Goal: Check status: Check status

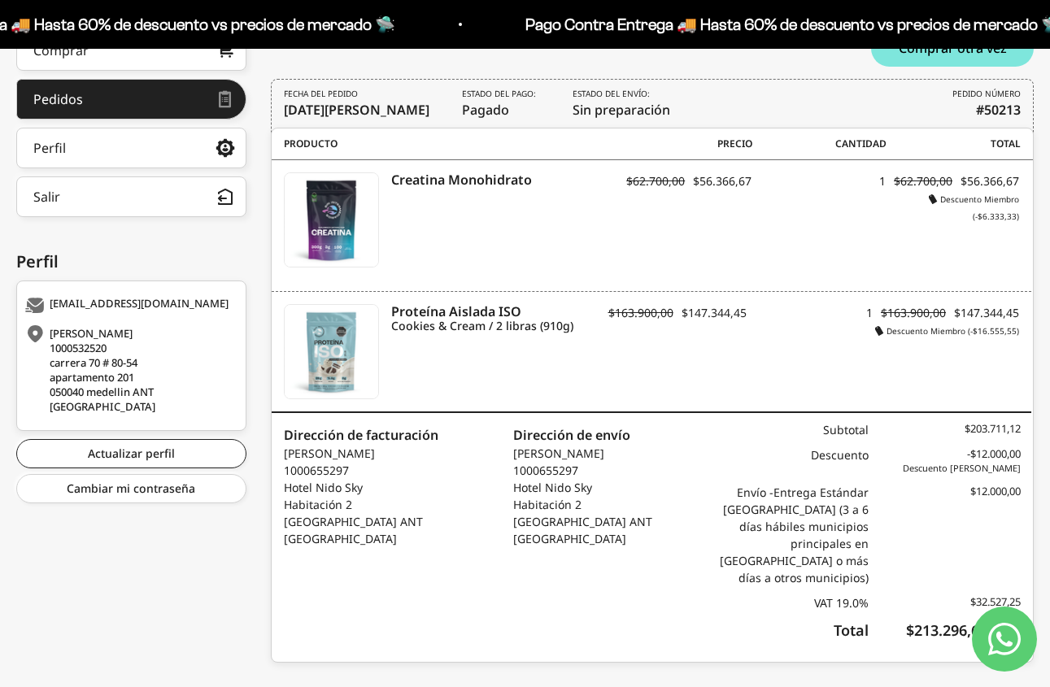
scroll to position [326, 0]
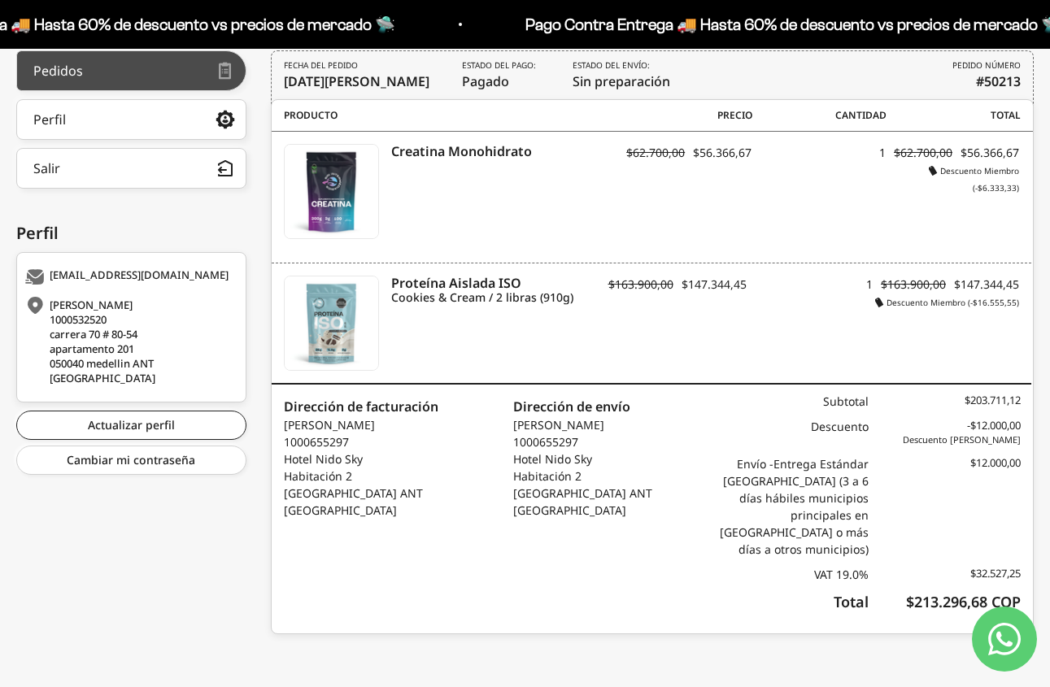
click at [186, 76] on link "Pedidos" at bounding box center [131, 70] width 230 height 41
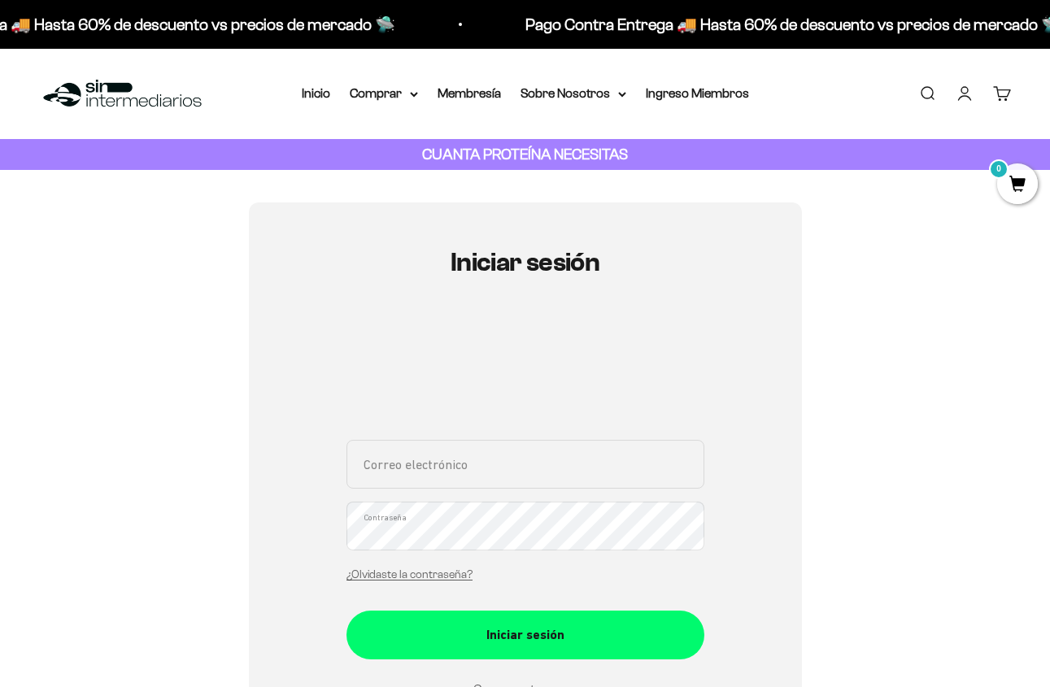
click at [414, 473] on input "Correo electrónico" at bounding box center [525, 464] width 358 height 49
type input "[EMAIL_ADDRESS][DOMAIN_NAME]"
click at [346, 611] on button "Iniciar sesión" at bounding box center [525, 635] width 358 height 49
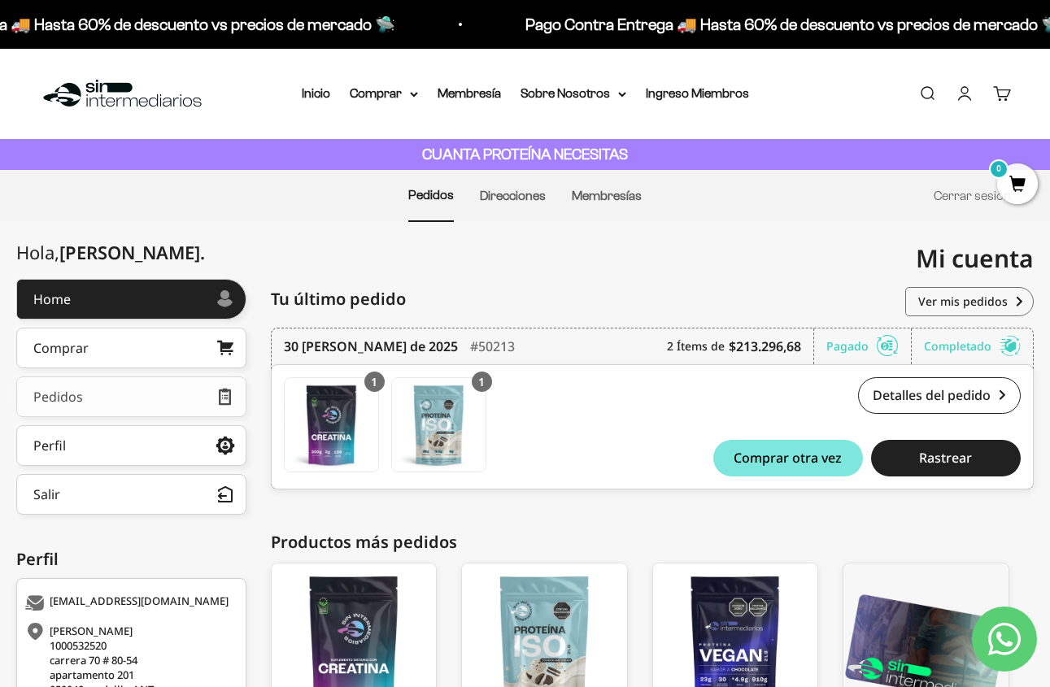
click at [190, 390] on link "Pedidos" at bounding box center [131, 397] width 230 height 41
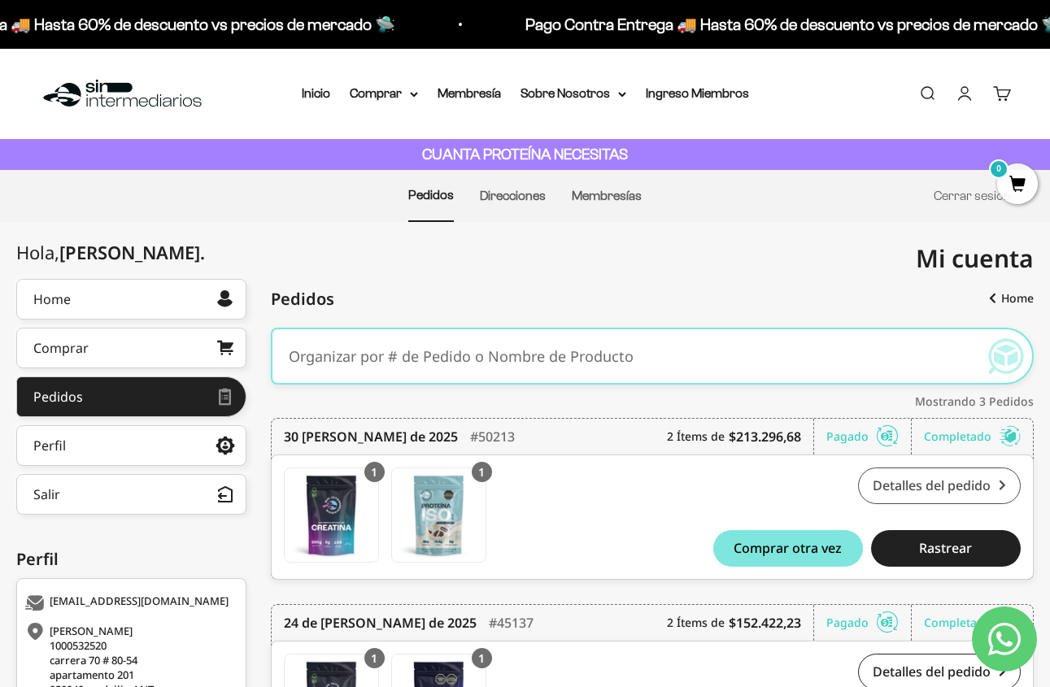
click at [938, 498] on link "Detalles del pedido" at bounding box center [939, 486] width 163 height 37
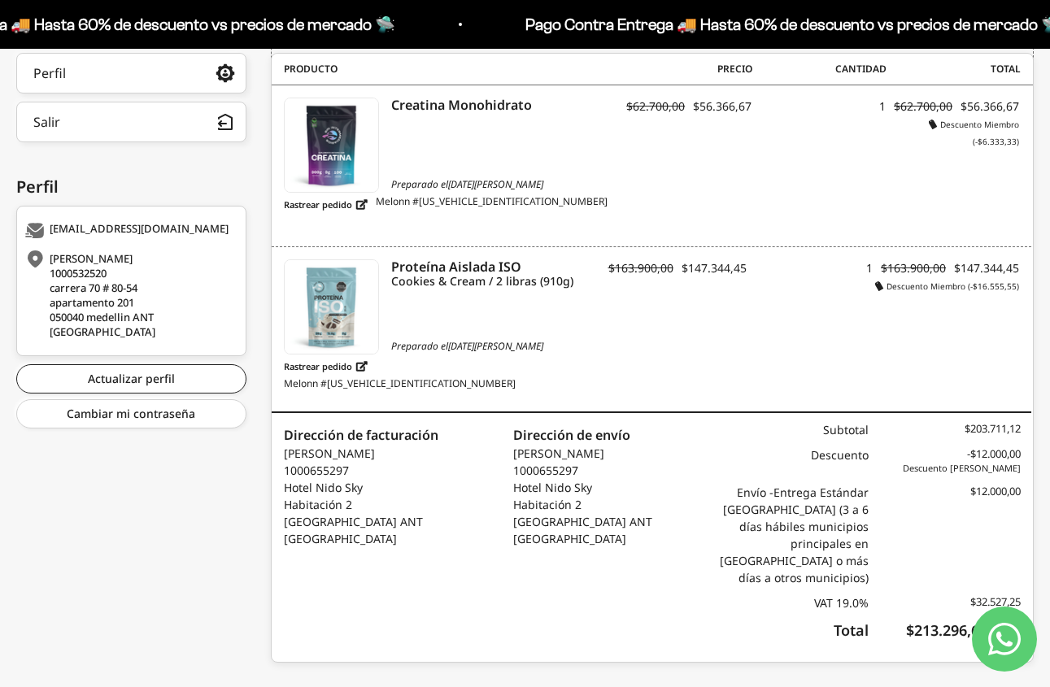
scroll to position [386, 0]
